Goal: Task Accomplishment & Management: Complete application form

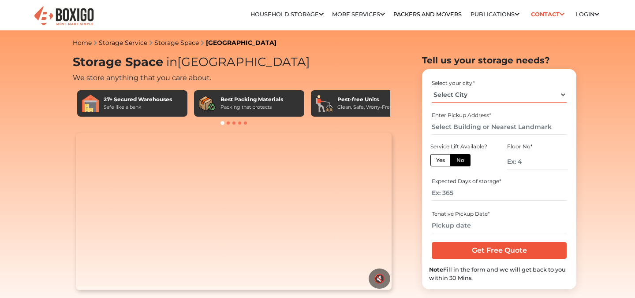
click at [563, 92] on select "Select City [GEOGRAPHIC_DATA] [GEOGRAPHIC_DATA] [GEOGRAPHIC_DATA] [GEOGRAPHIC_D…" at bounding box center [498, 94] width 134 height 15
select select "[GEOGRAPHIC_DATA]"
click at [431, 87] on select "Select City [GEOGRAPHIC_DATA] [GEOGRAPHIC_DATA] [GEOGRAPHIC_DATA] [GEOGRAPHIC_D…" at bounding box center [498, 94] width 134 height 15
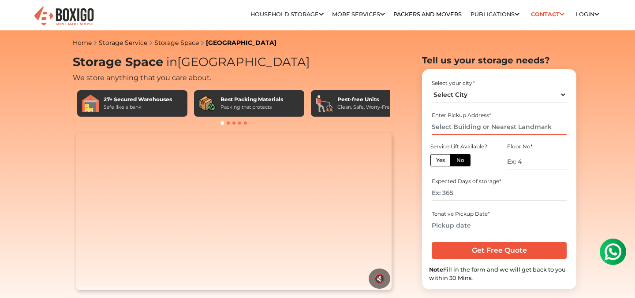
click at [513, 131] on input "text" at bounding box center [498, 126] width 134 height 15
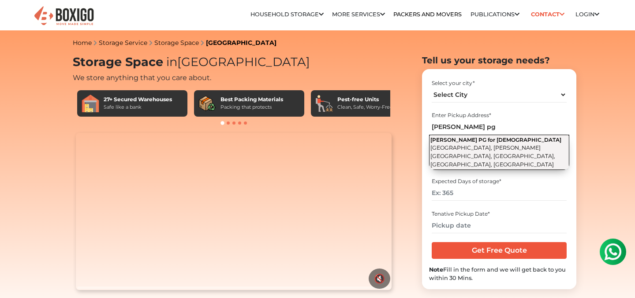
click at [520, 145] on button "[PERSON_NAME] PG for [DEMOGRAPHIC_DATA] [GEOGRAPHIC_DATA], [PERSON_NAME][GEOGRA…" at bounding box center [499, 152] width 140 height 35
type input "[PERSON_NAME] PG for [DEMOGRAPHIC_DATA], [GEOGRAPHIC_DATA], [PERSON_NAME][GEOGR…"
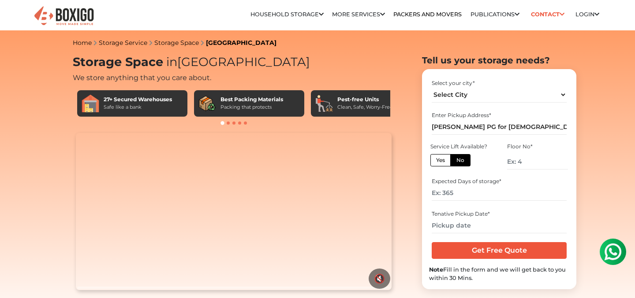
click at [440, 160] on label "Yes" at bounding box center [440, 160] width 20 height 12
click at [440, 160] on input "Yes" at bounding box center [439, 159] width 6 height 6
radio input "true"
click at [456, 161] on label "No" at bounding box center [460, 160] width 20 height 12
click at [456, 161] on input "No" at bounding box center [459, 159] width 6 height 6
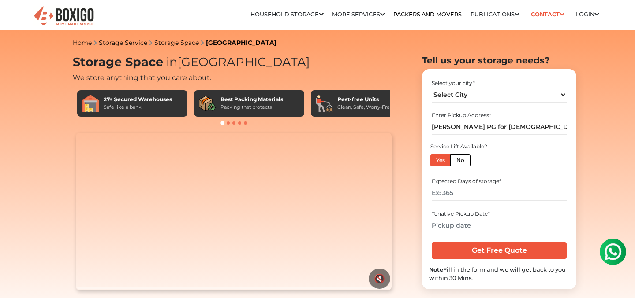
radio input "true"
click at [512, 160] on input "number" at bounding box center [537, 161] width 61 height 15
type input "1"
click at [482, 183] on div "Expected Days of storage *" at bounding box center [498, 182] width 134 height 8
click at [449, 193] on input "number" at bounding box center [498, 193] width 134 height 15
